Goal: Task Accomplishment & Management: Manage account settings

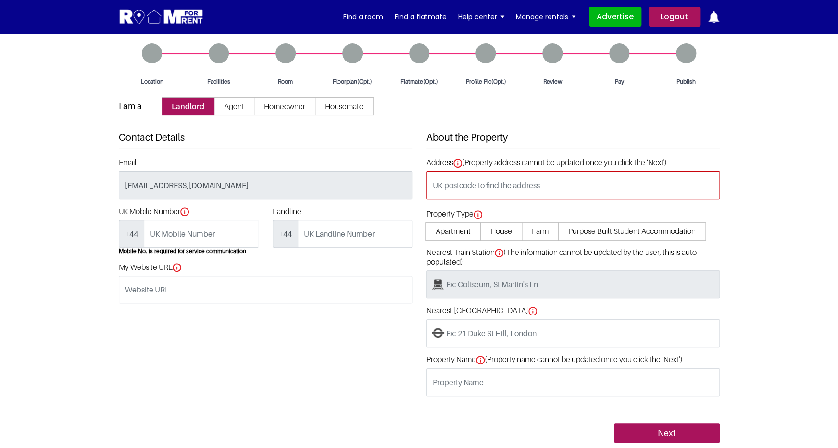
scroll to position [5, 0]
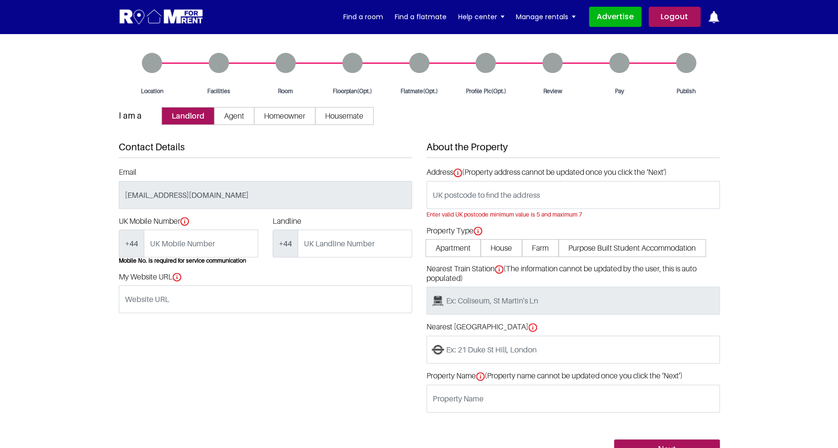
click at [282, 63] on div "Room" at bounding box center [285, 74] width 67 height 43
click at [613, 16] on link "Advertise" at bounding box center [615, 17] width 52 height 20
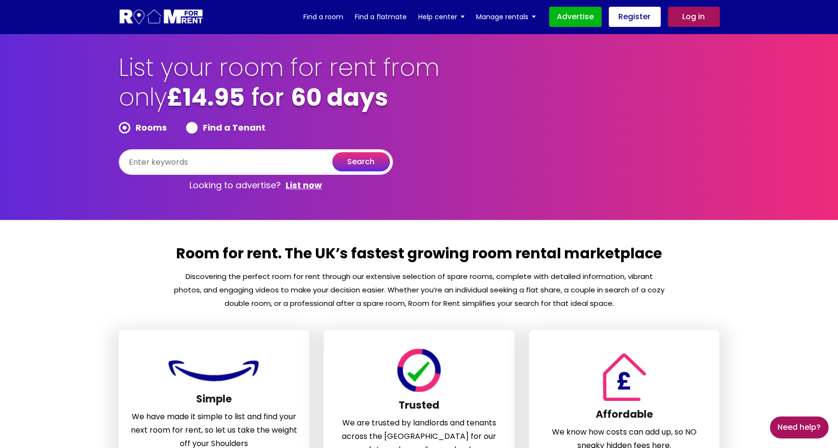
click at [684, 16] on link "Log in" at bounding box center [694, 17] width 52 height 20
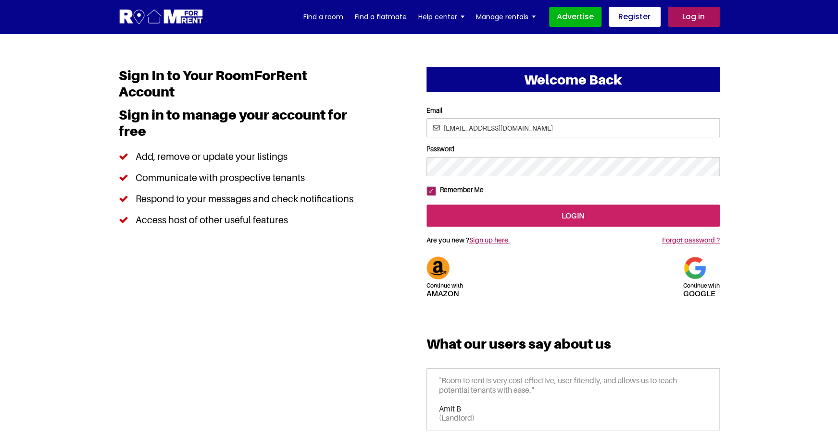
click at [474, 227] on input "login" at bounding box center [572, 216] width 293 height 22
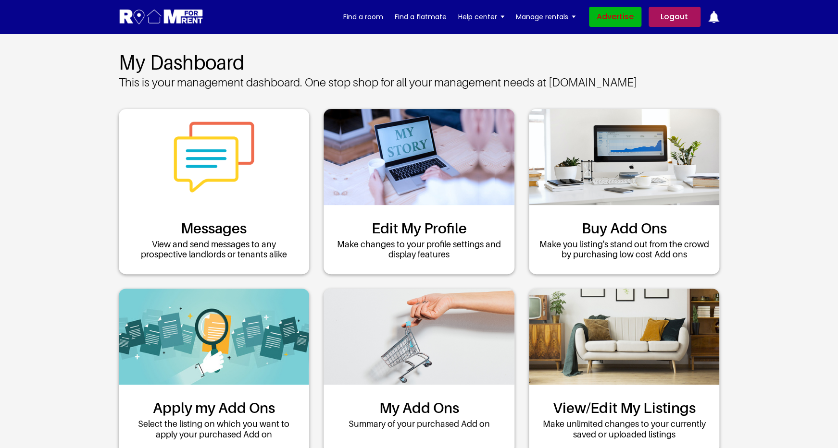
click at [605, 17] on link "Advertise" at bounding box center [615, 17] width 52 height 20
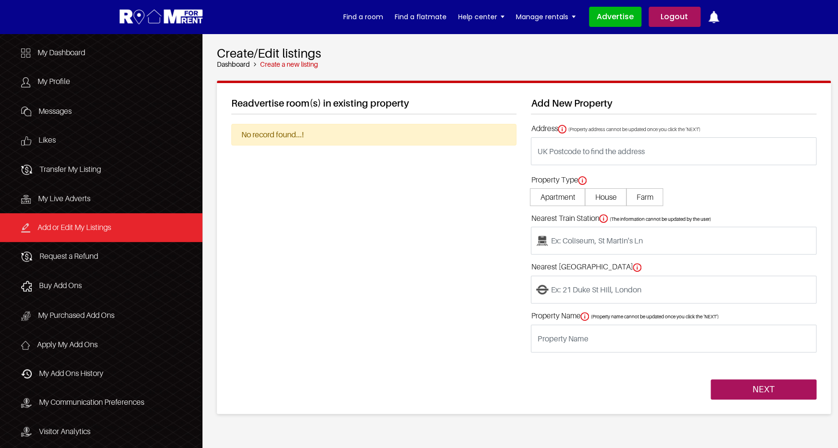
click at [674, 17] on link "Logout" at bounding box center [674, 17] width 52 height 20
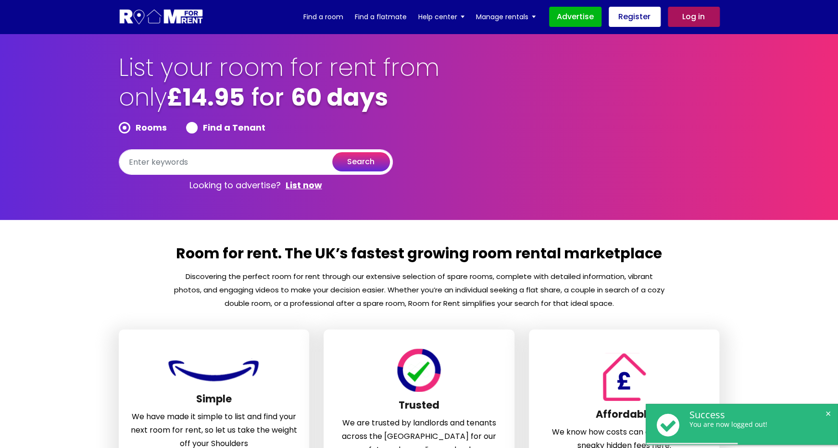
click at [682, 18] on link "Log in" at bounding box center [694, 17] width 52 height 20
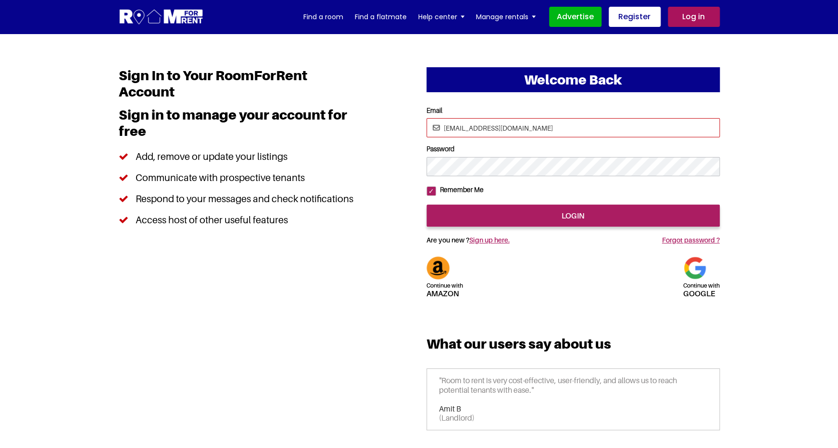
click at [453, 126] on input "[EMAIL_ADDRESS][DOMAIN_NAME]" at bounding box center [572, 127] width 293 height 19
type input "[EMAIL_ADDRESS][DOMAIN_NAME]"
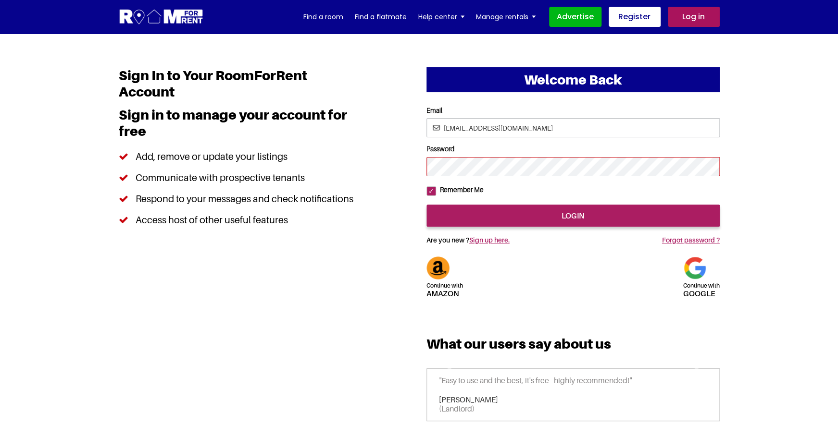
click at [426, 205] on input "login" at bounding box center [572, 216] width 293 height 22
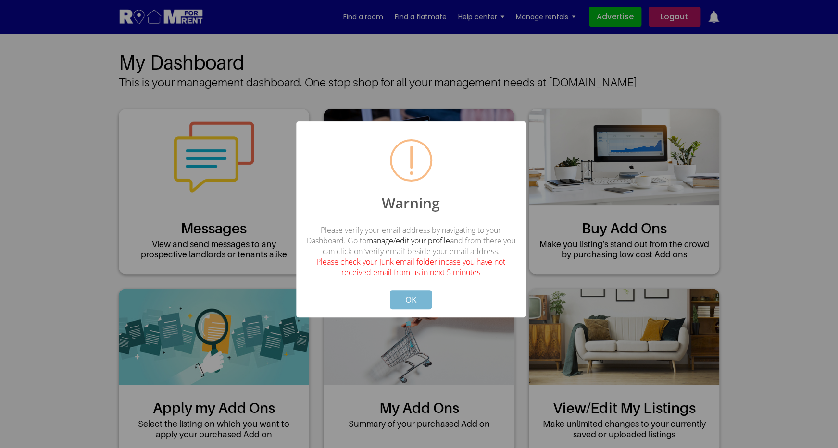
click at [422, 303] on button "OK" at bounding box center [411, 299] width 42 height 19
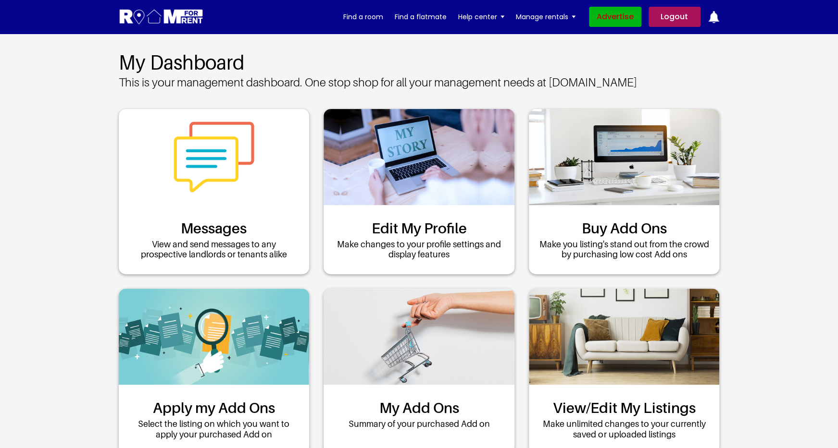
click at [614, 16] on link "Advertise" at bounding box center [615, 17] width 52 height 20
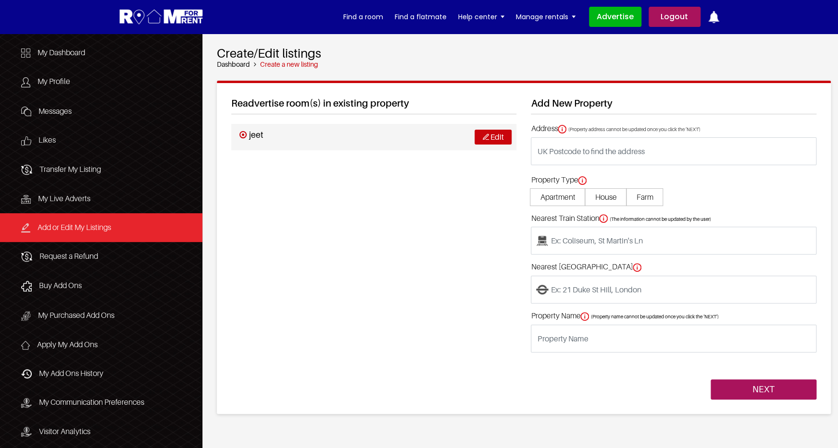
click at [492, 142] on link "Edit" at bounding box center [492, 137] width 37 height 15
click at [665, 21] on link "Logout" at bounding box center [674, 17] width 52 height 20
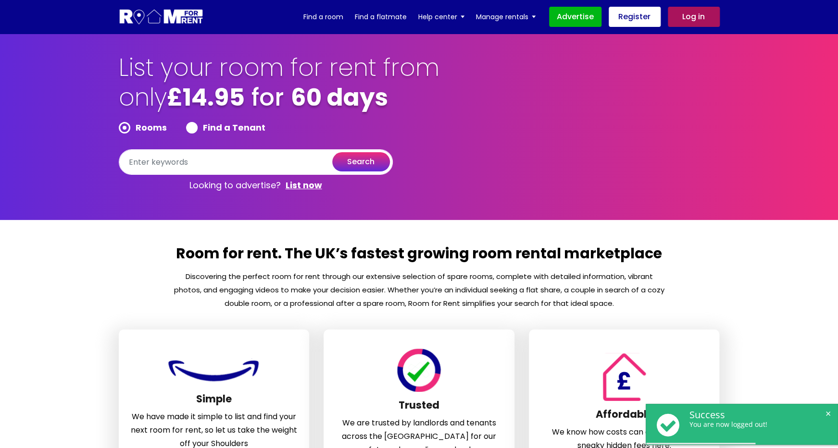
click at [696, 26] on link "Log in" at bounding box center [694, 17] width 52 height 20
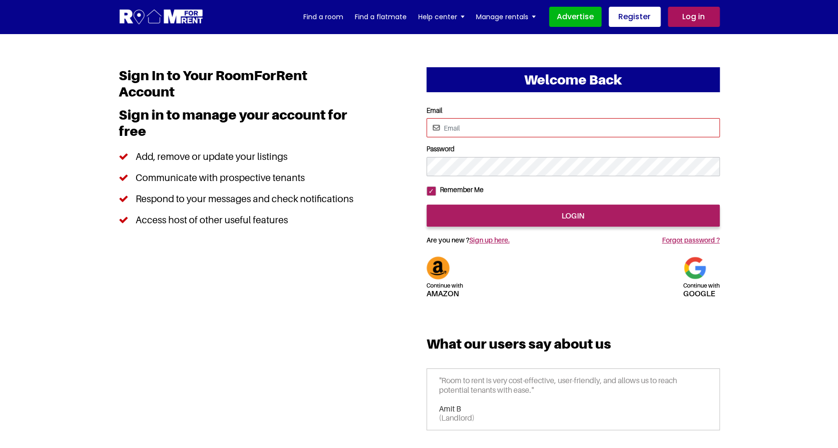
click at [529, 135] on input "Email" at bounding box center [572, 127] width 293 height 19
type input "pittor@yopmail.com"
click at [426, 205] on input "login" at bounding box center [572, 216] width 293 height 22
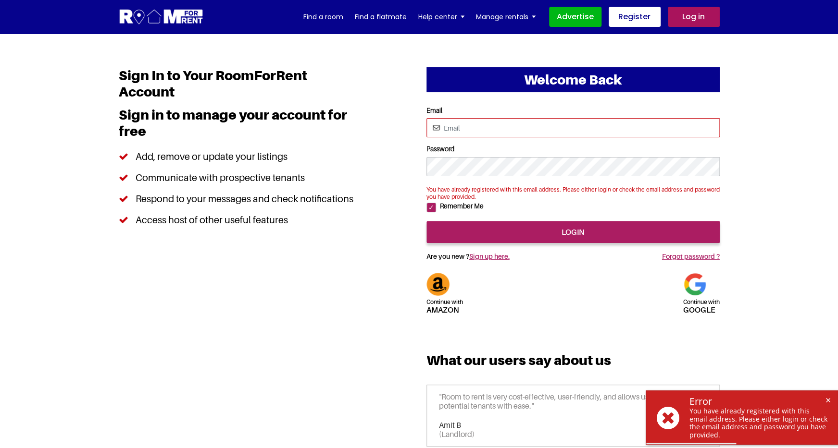
click at [485, 133] on input "Email" at bounding box center [572, 127] width 293 height 19
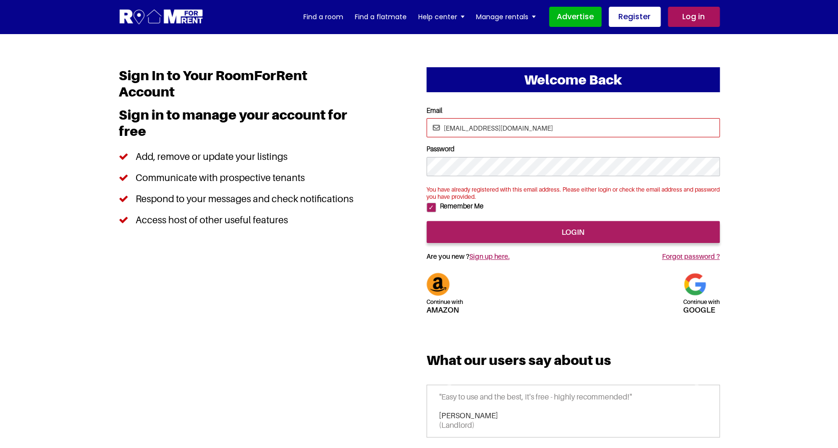
type input "[EMAIL_ADDRESS][DOMAIN_NAME]"
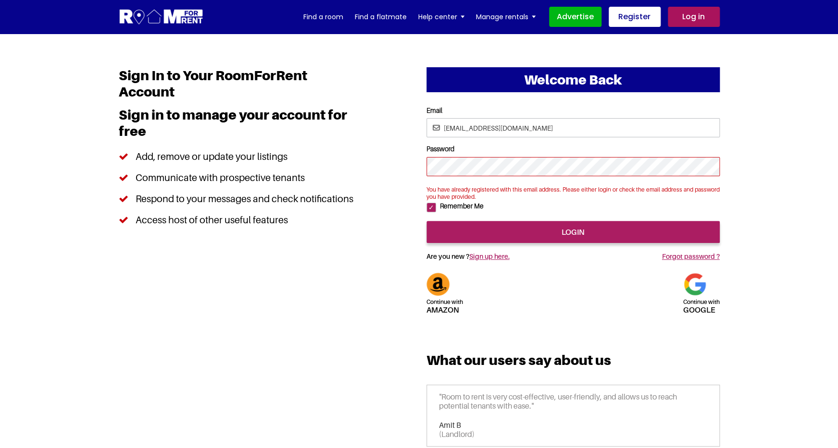
click at [426, 221] on input "login" at bounding box center [572, 232] width 293 height 22
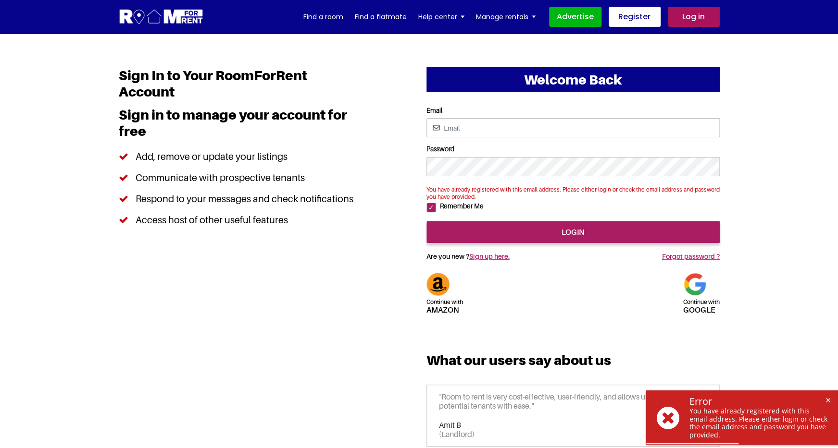
click at [471, 140] on form "Email Password You have already registered with this email address. Please eith…" at bounding box center [572, 175] width 293 height 137
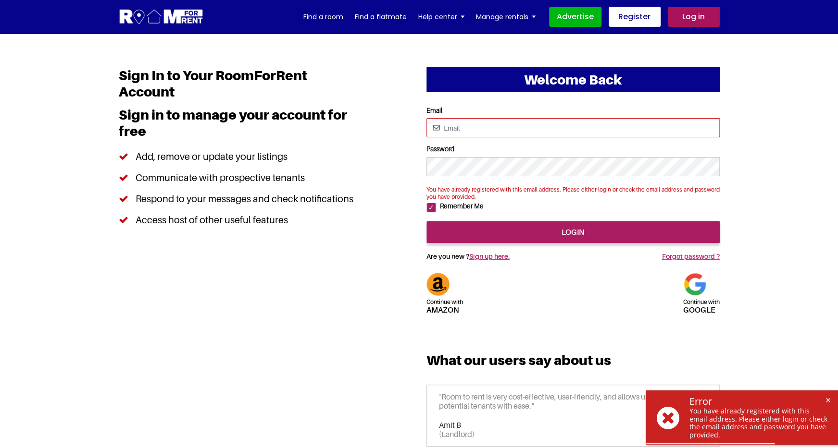
click at [479, 132] on input "Email" at bounding box center [572, 127] width 293 height 19
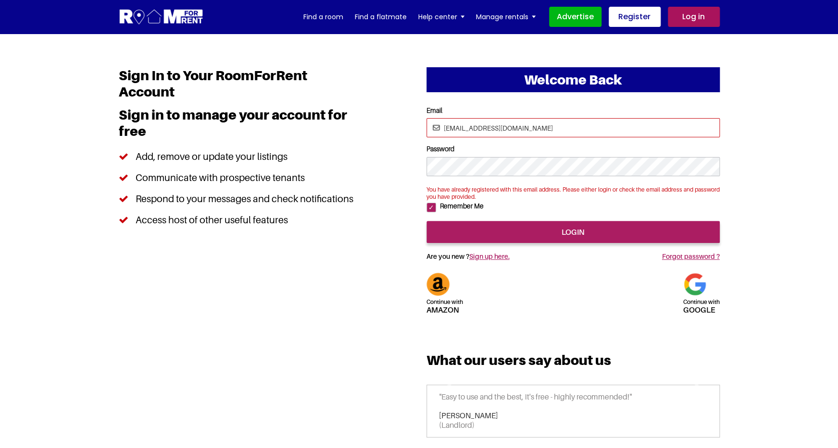
type input "pinki@yopmail.com"
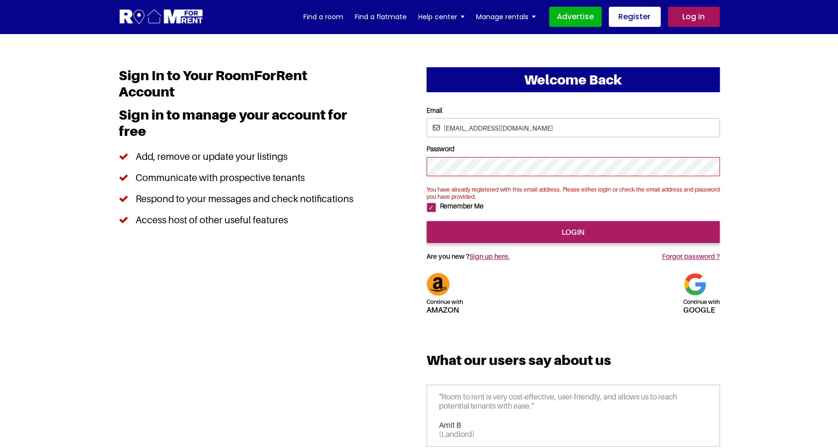
click at [426, 221] on input "login" at bounding box center [572, 232] width 293 height 22
